Goal: Navigation & Orientation: Find specific page/section

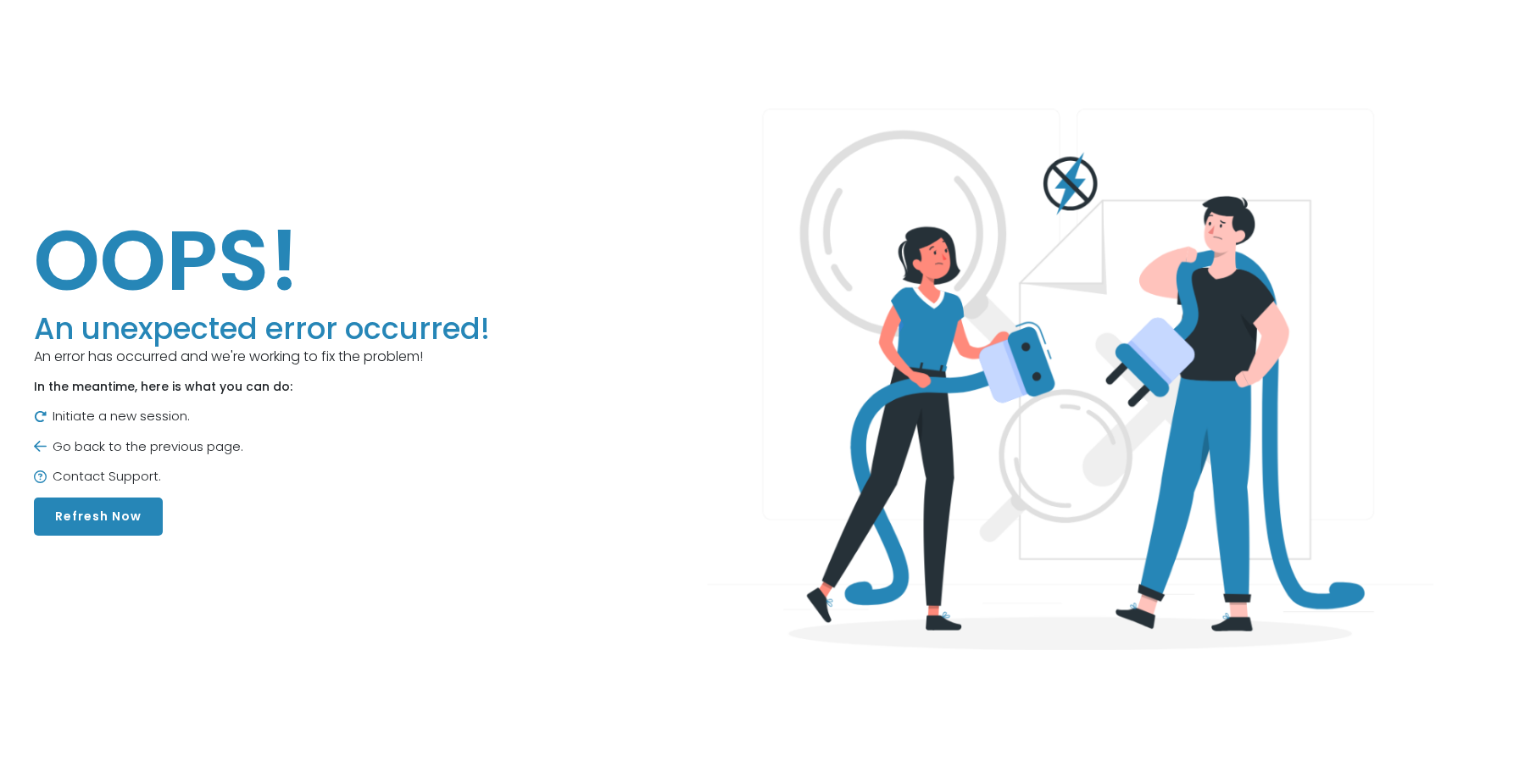
click at [105, 523] on button "Refresh Now" at bounding box center [99, 517] width 129 height 39
